Goal: Contribute content: Contribute content

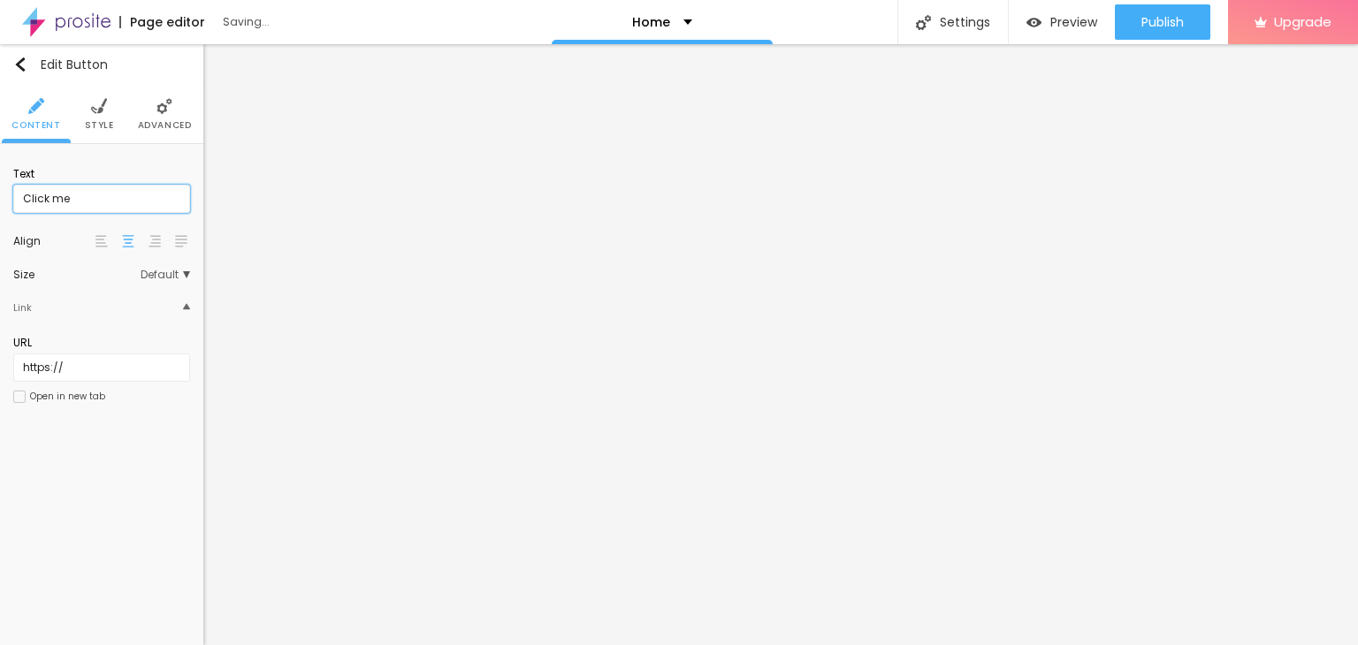
click at [113, 209] on input "Click me" at bounding box center [101, 199] width 177 height 28
paste input "Whatsapp 📞 :- [PHONE_NUMBER]"
type input "Whatsapp 📞 :- [PHONE_NUMBER]"
click at [95, 364] on input "https://" at bounding box center [101, 368] width 177 height 28
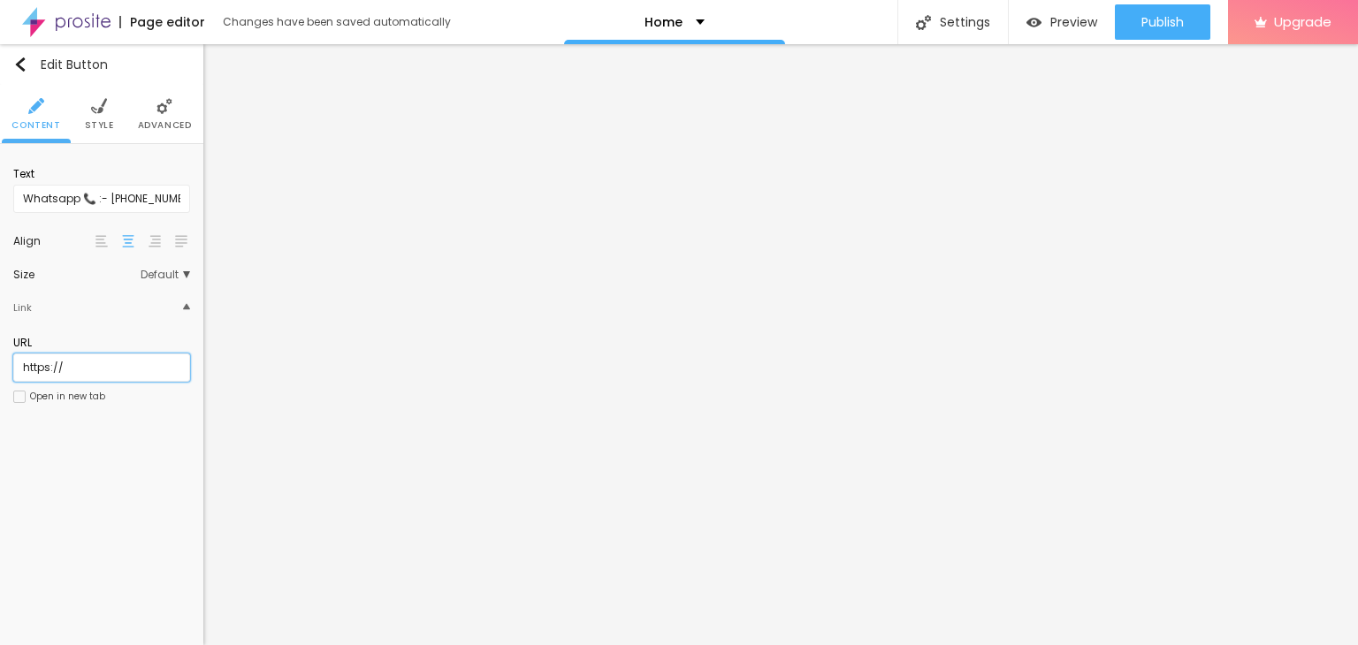
click at [95, 364] on input "https://" at bounding box center [101, 368] width 177 height 28
paste input "[DOMAIN_NAME][URL]"
type input "[URL][DOMAIN_NAME]"
click at [74, 397] on div "Open in new tab" at bounding box center [67, 396] width 75 height 9
click at [19, 54] on button "Edit Coluna" at bounding box center [101, 64] width 203 height 41
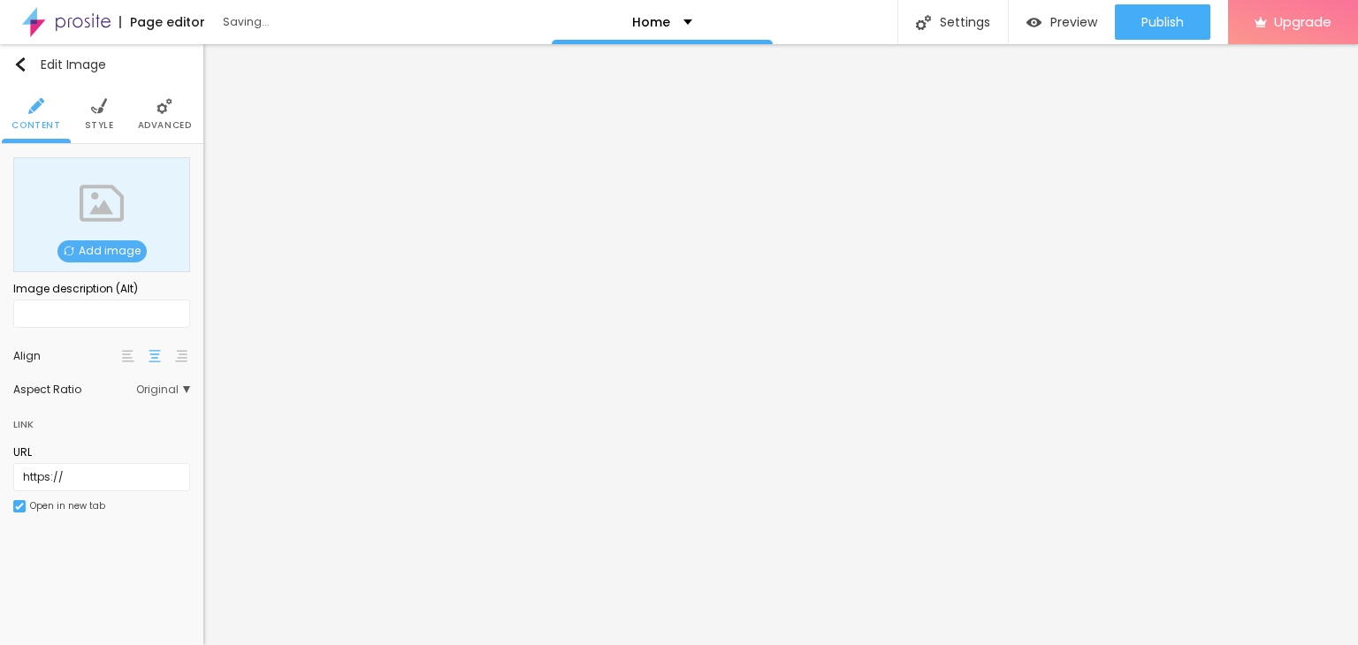
click at [110, 250] on span "Add image" at bounding box center [101, 251] width 89 height 22
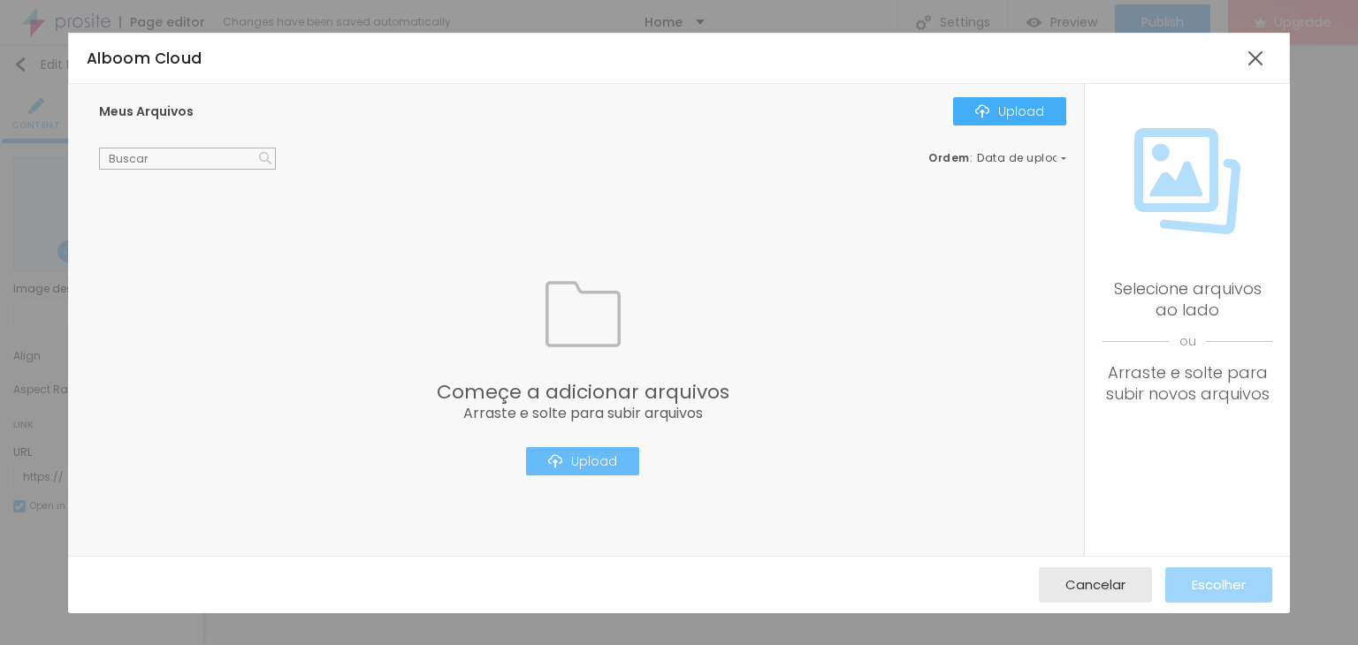
click at [560, 462] on img "button" at bounding box center [555, 461] width 14 height 14
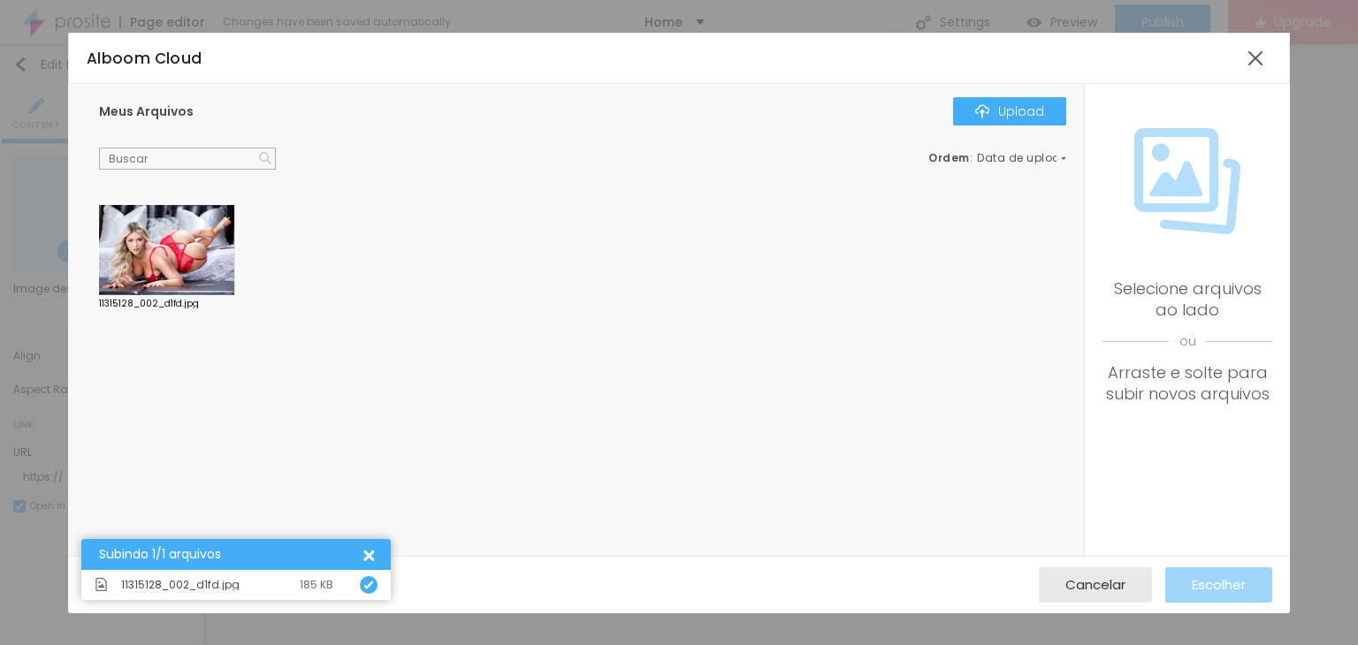
click at [163, 273] on div at bounding box center [167, 250] width 136 height 90
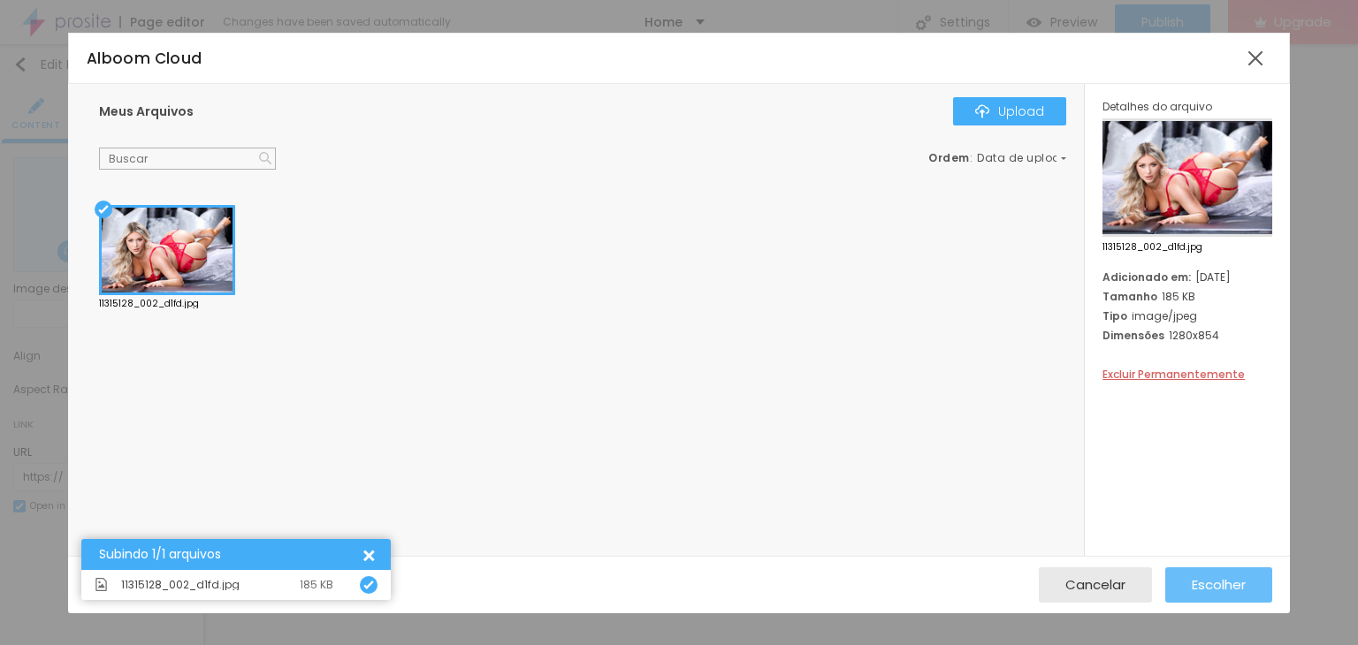
click at [1212, 585] on span "Escolher" at bounding box center [1219, 584] width 54 height 15
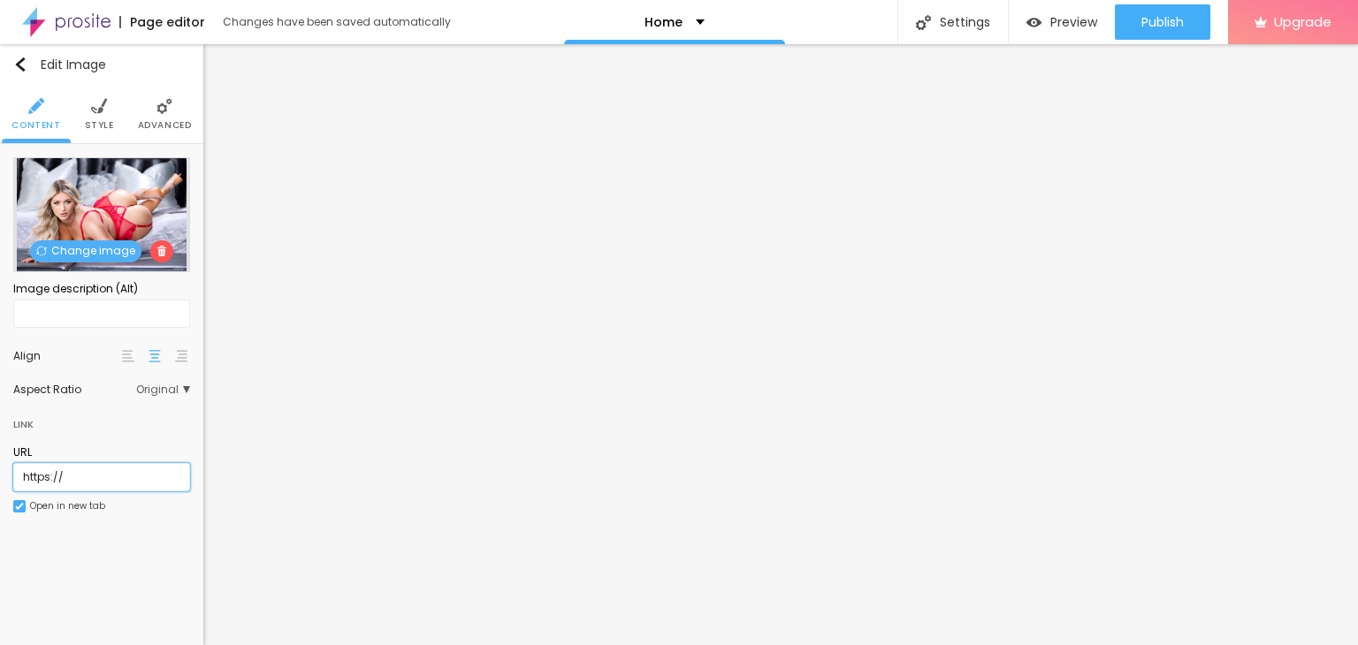
click at [116, 475] on input "https://" at bounding box center [101, 477] width 177 height 28
type input "[URL][DOMAIN_NAME]"
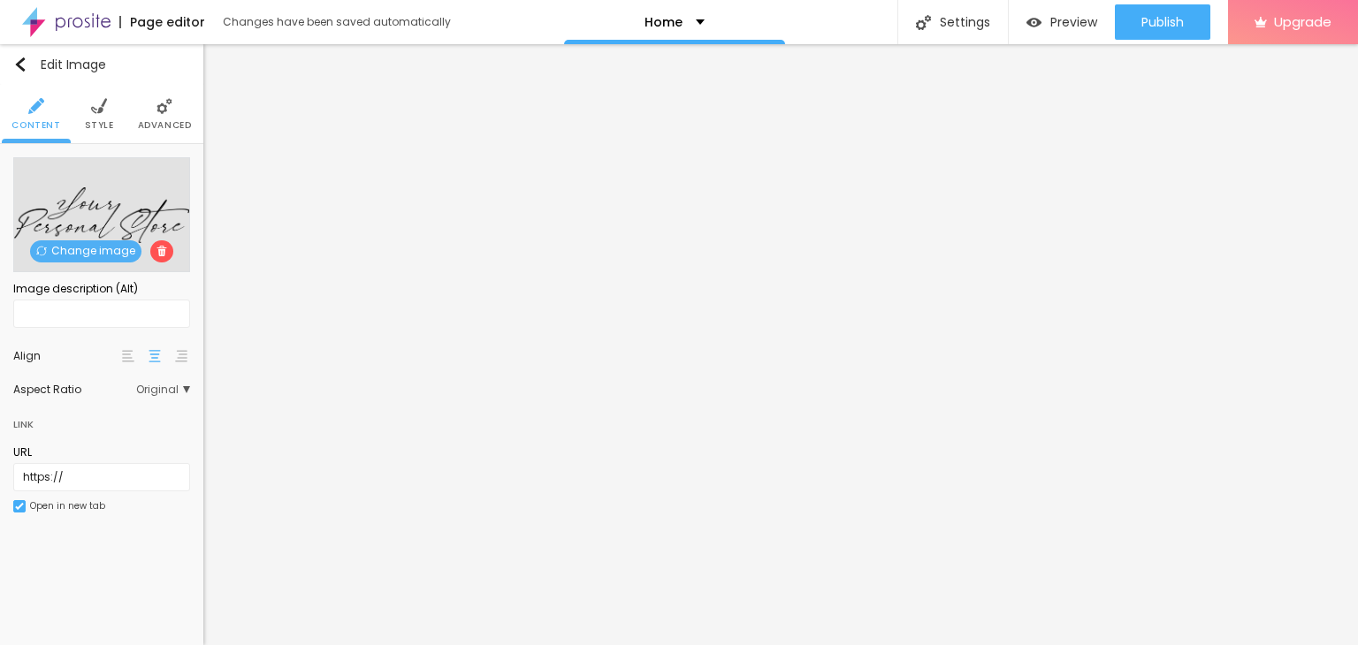
click at [94, 248] on span "Change image" at bounding box center [85, 251] width 111 height 22
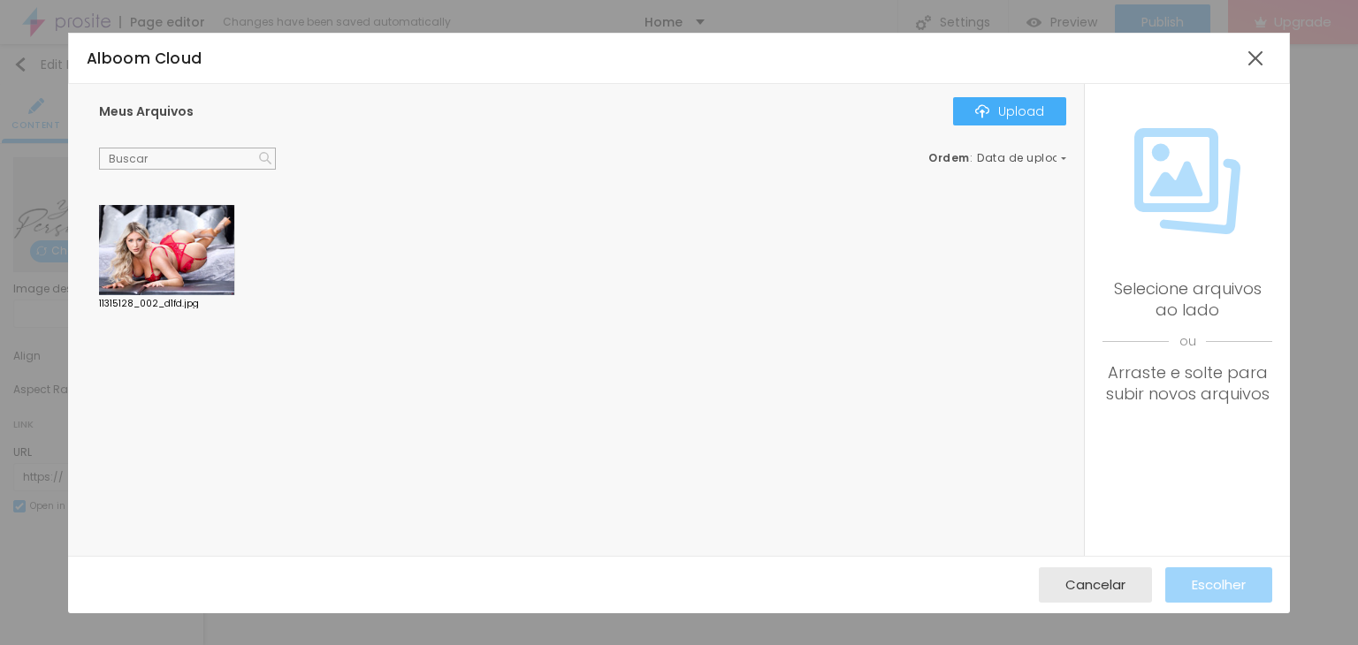
click at [94, 248] on div "11315128_002_d1fd.jpg" at bounding box center [587, 375] width 994 height 359
click at [141, 248] on div at bounding box center [167, 250] width 136 height 90
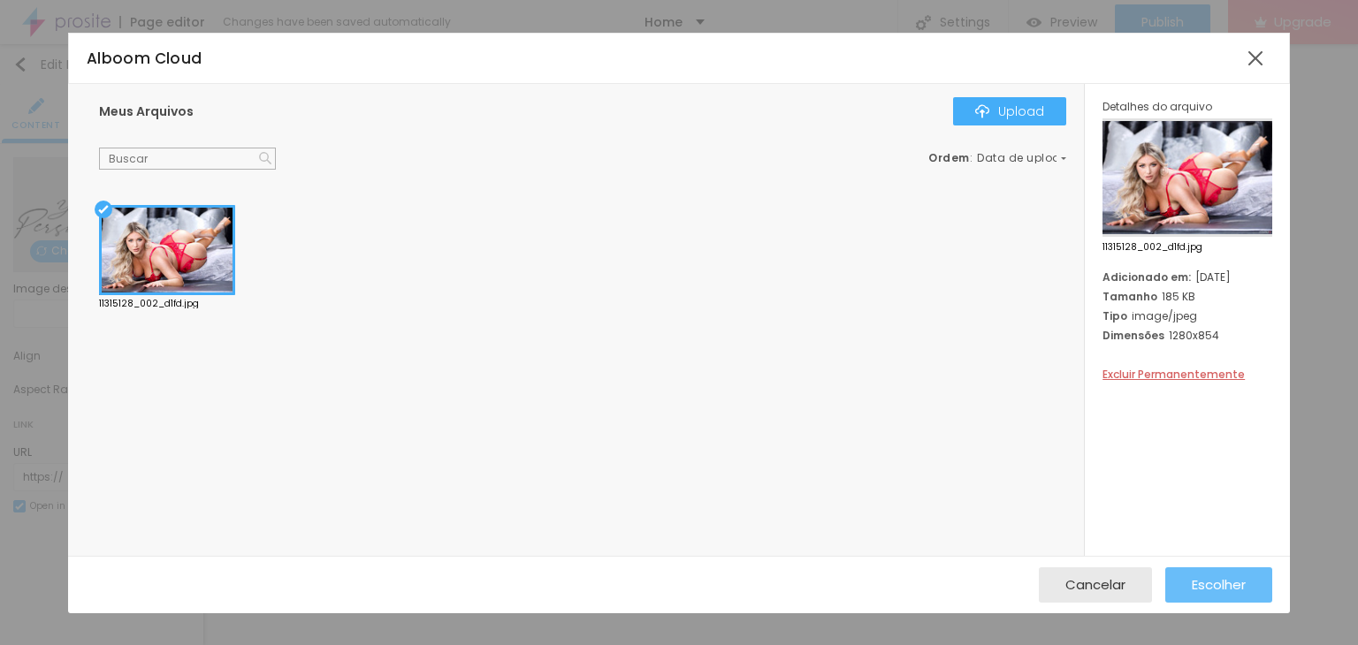
click at [1192, 582] on span "Escolher" at bounding box center [1219, 584] width 54 height 15
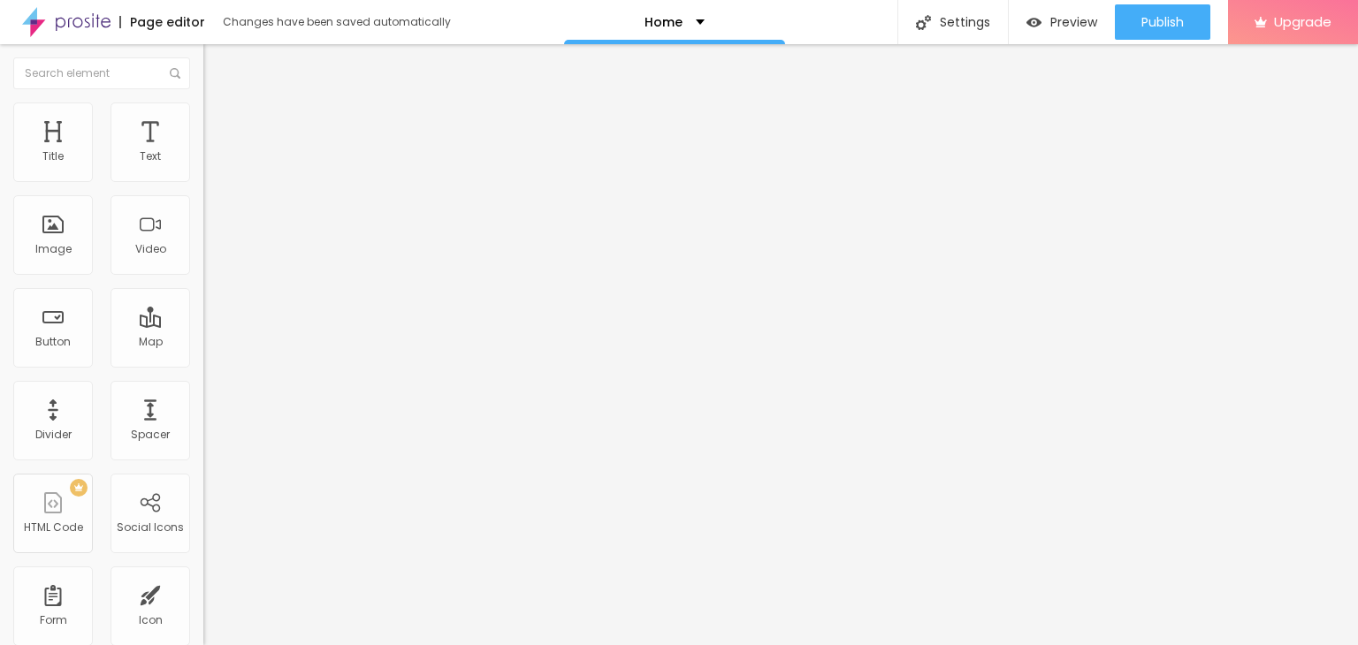
click at [91, 31] on img at bounding box center [66, 22] width 88 height 44
click at [203, 152] on span "Change image" at bounding box center [250, 144] width 95 height 15
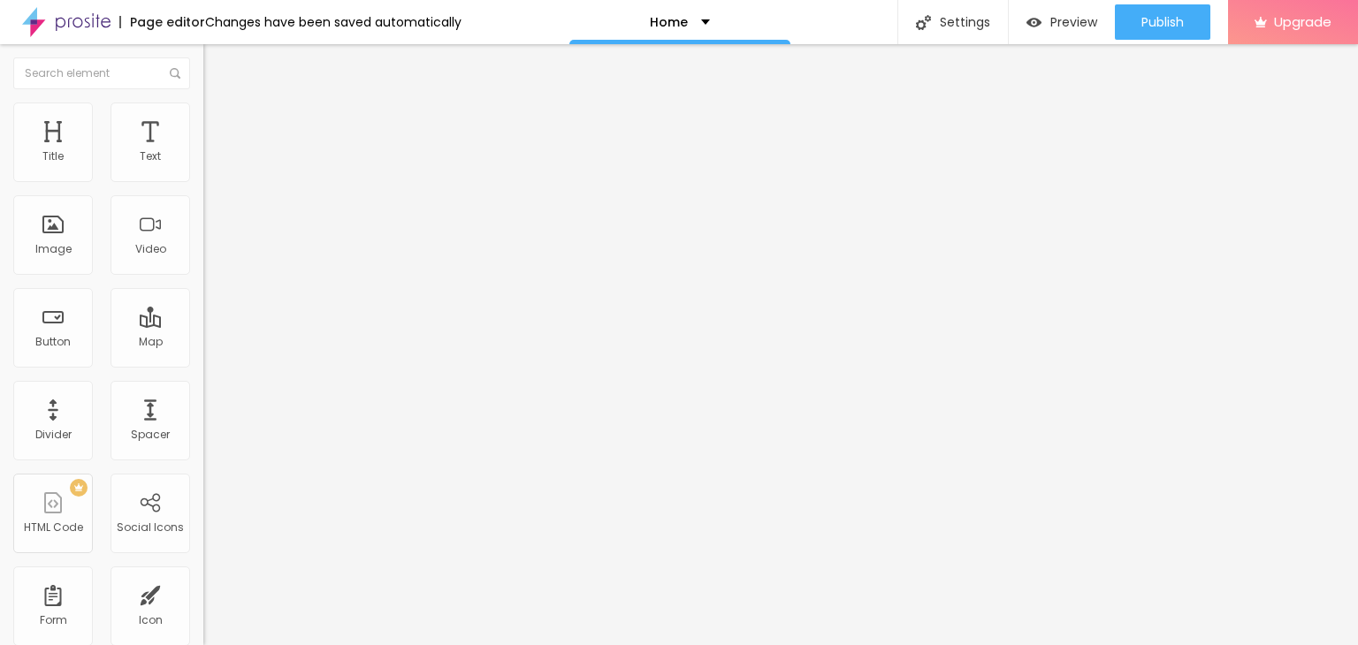
click at [203, 362] on input "https://" at bounding box center [309, 354] width 212 height 18
type input "[URL][DOMAIN_NAME]"
